Goal: Information Seeking & Learning: Find specific fact

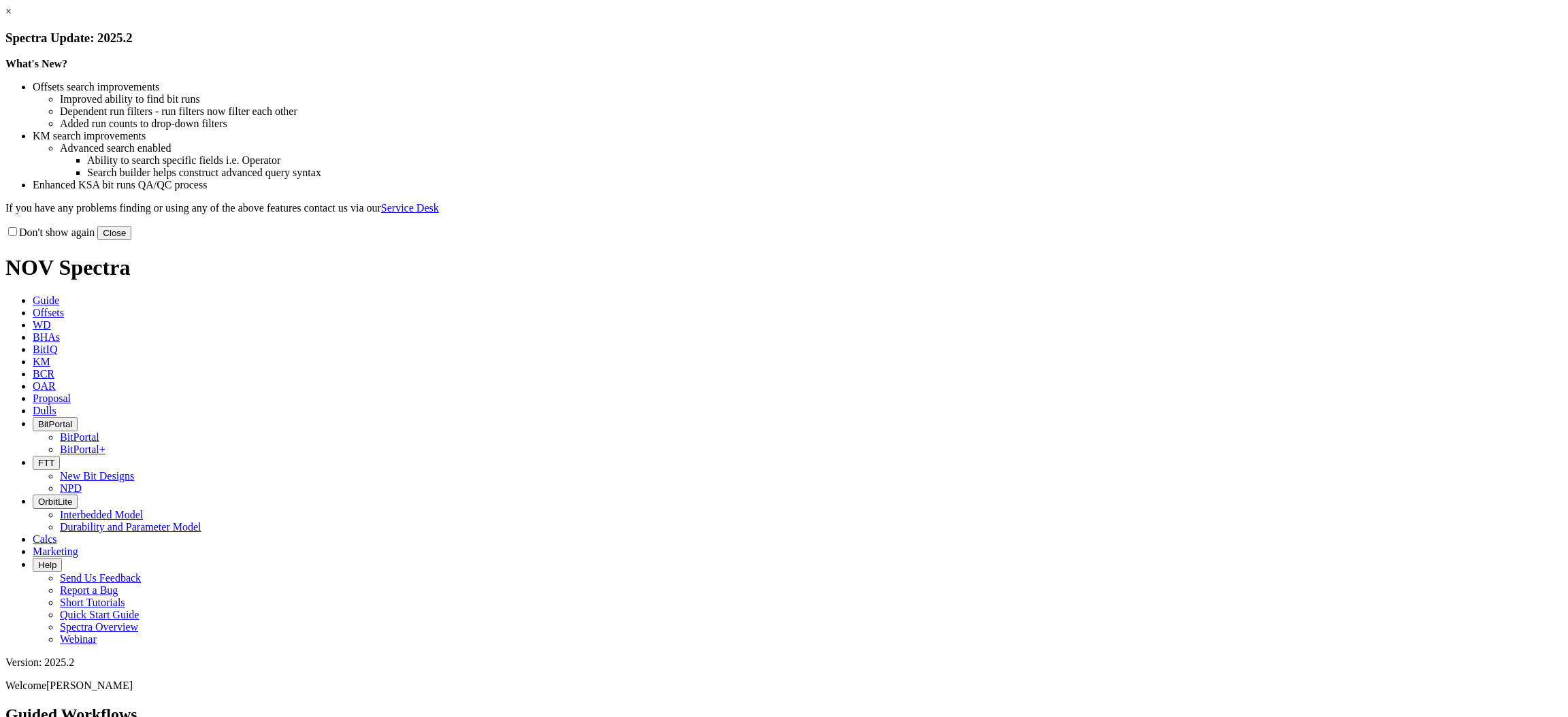
click at [132, 240] on button "Close" at bounding box center [114, 233] width 34 height 15
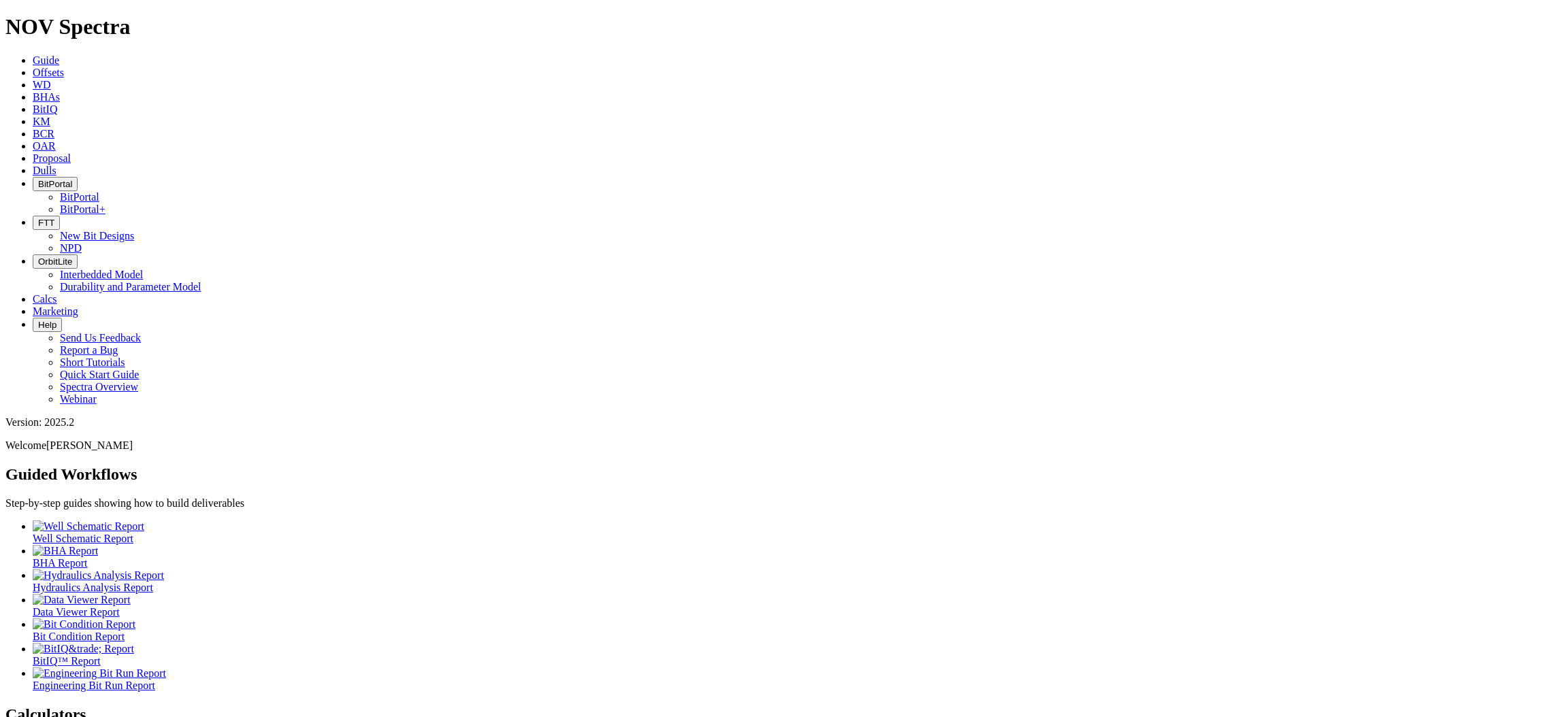
click at [64, 67] on span "Offsets" at bounding box center [48, 73] width 31 height 12
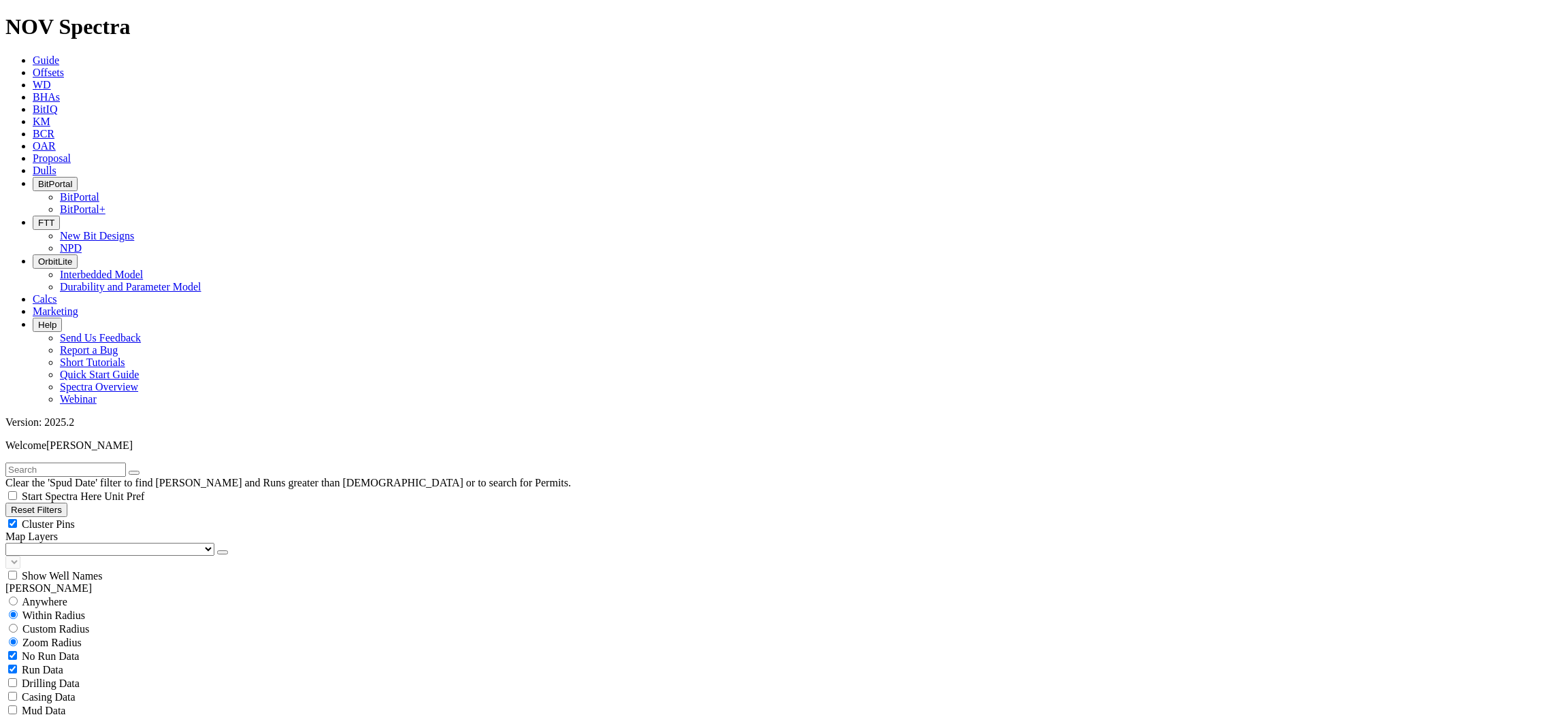
click at [110, 463] on input "text" at bounding box center [65, 470] width 121 height 15
type input "petrel"
click at [33, 583] on span "Anywhere" at bounding box center [44, 588] width 46 height 12
radio input "true"
radio input "false"
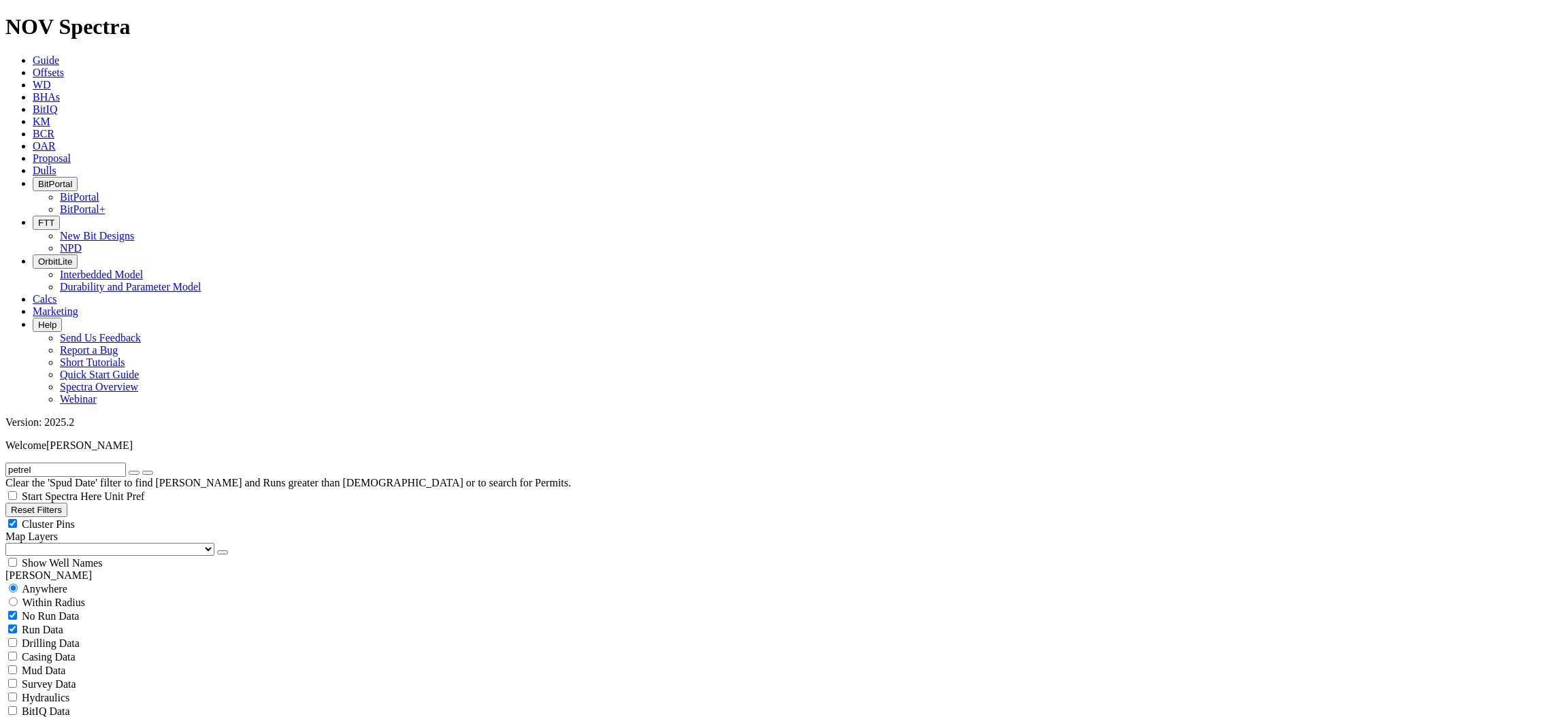
radio input "false"
radio input "true"
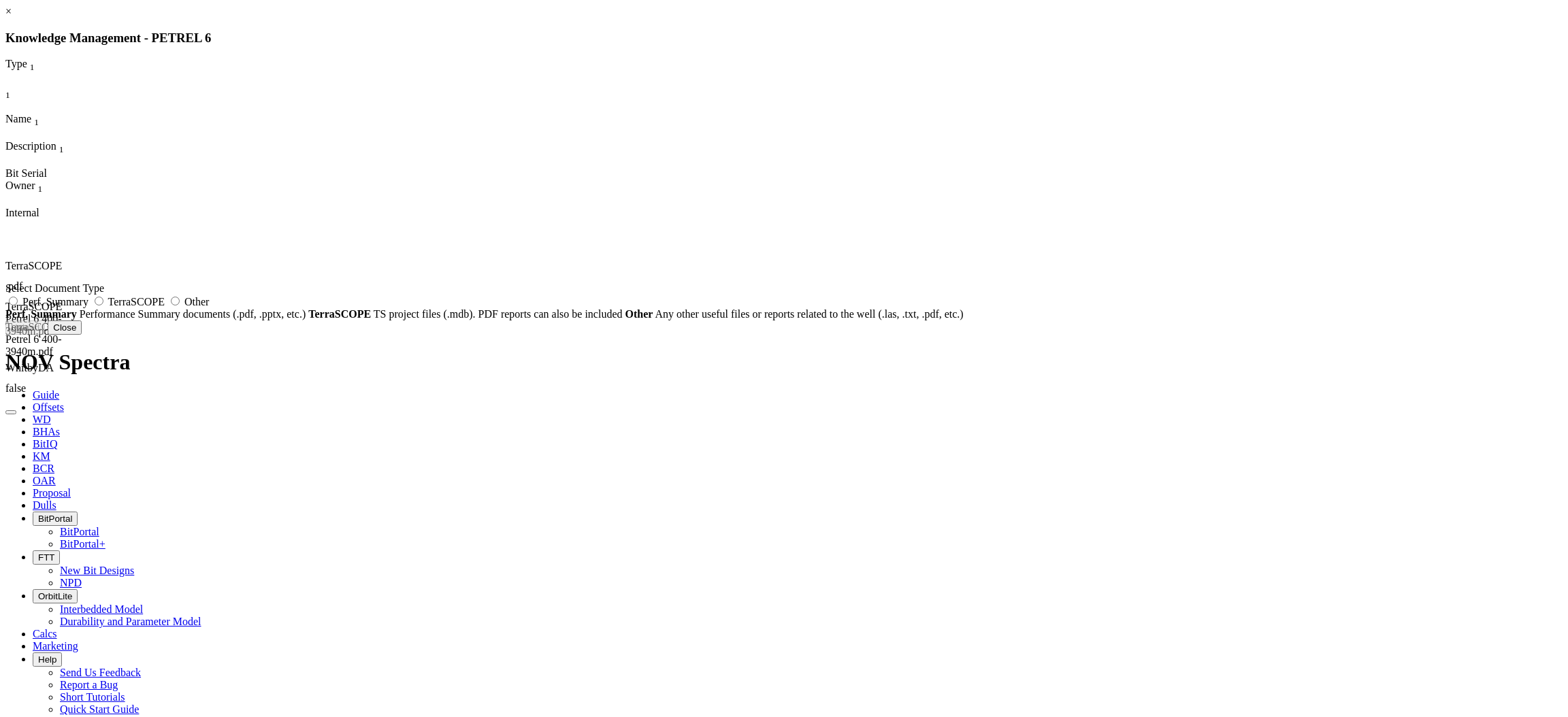
click at [5, 219] on icon at bounding box center [5, 219] width 0 height 0
click at [81, 335] on button "Close" at bounding box center [65, 328] width 34 height 15
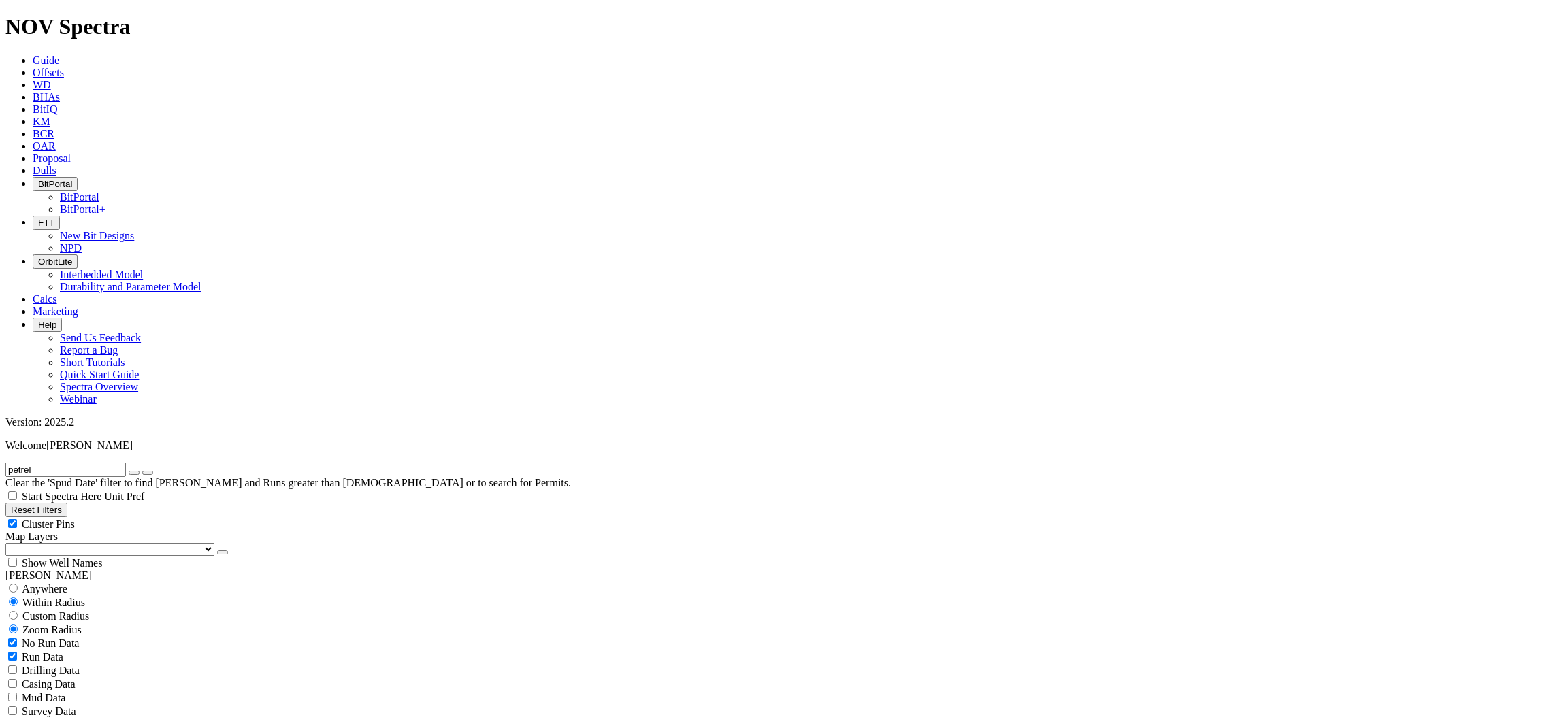
click at [0, 0] on div at bounding box center [0, 0] width 0 height 0
